Goal: Find specific page/section: Find specific page/section

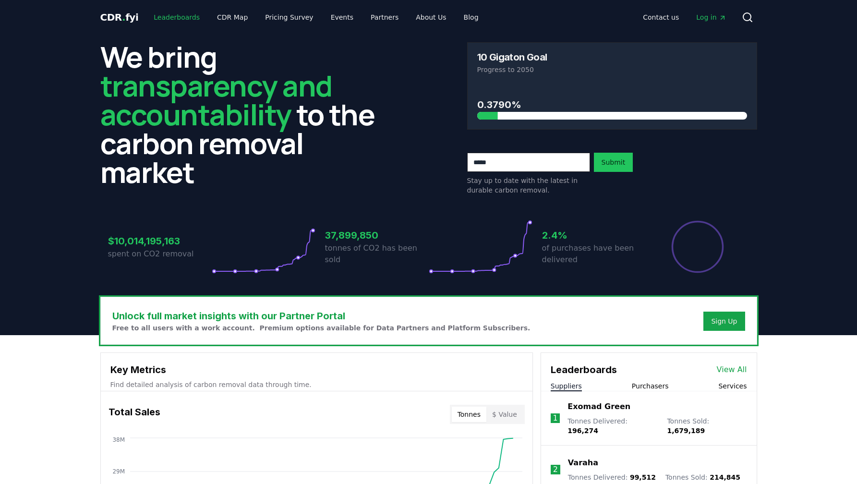
click at [182, 19] on link "Leaderboards" at bounding box center [176, 17] width 61 height 17
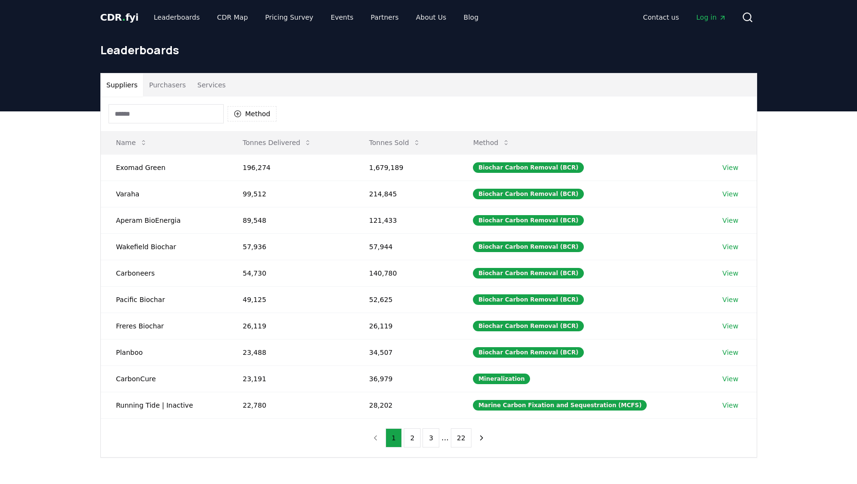
click at [218, 86] on button "Services" at bounding box center [212, 84] width 40 height 23
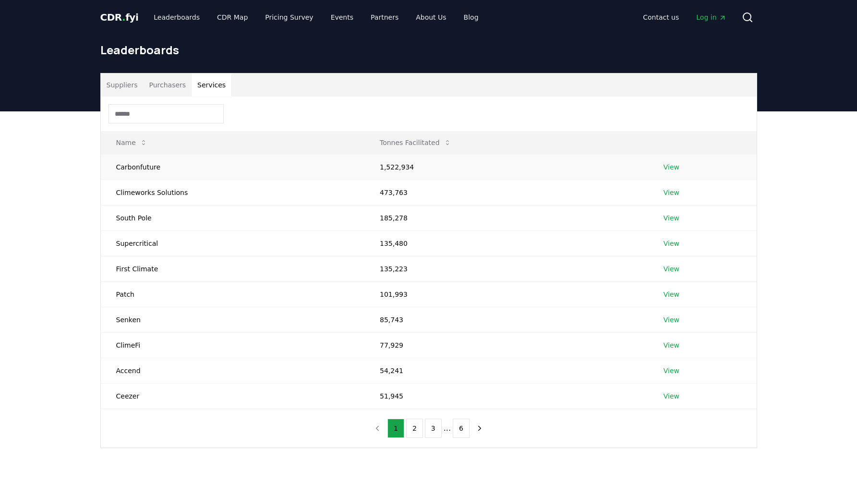
click at [671, 167] on link "View" at bounding box center [672, 167] width 16 height 10
